Goal: Transaction & Acquisition: Book appointment/travel/reservation

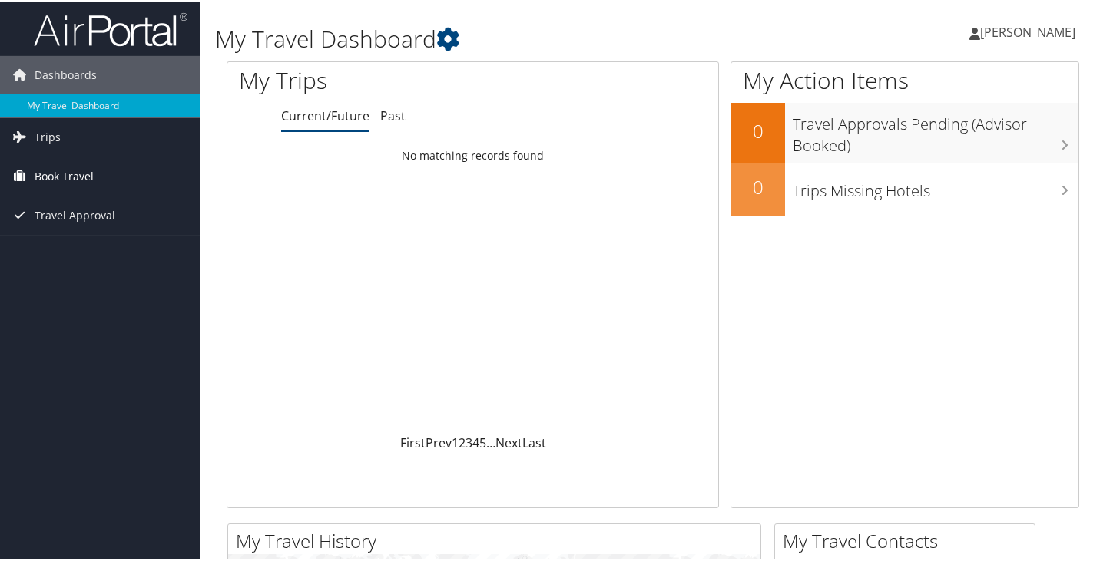
click at [65, 169] on span "Book Travel" at bounding box center [64, 175] width 59 height 38
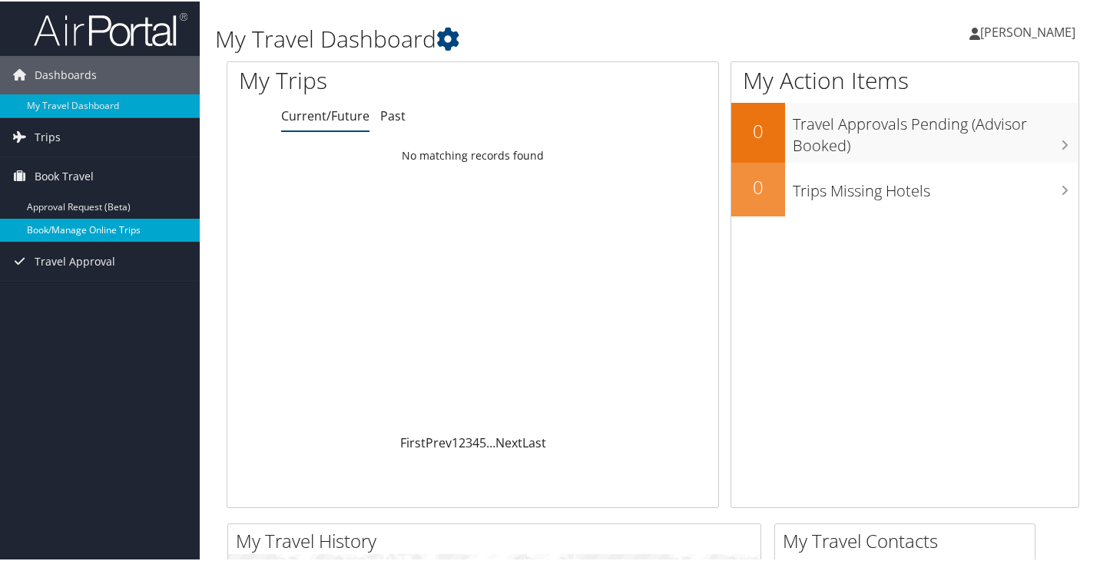
click at [85, 231] on link "Book/Manage Online Trips" at bounding box center [100, 228] width 200 height 23
